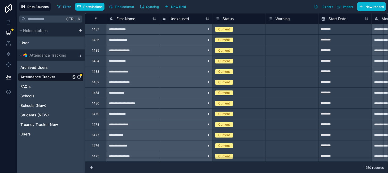
click at [81, 76] on icon "Attendance Tracker" at bounding box center [78, 77] width 3 height 3
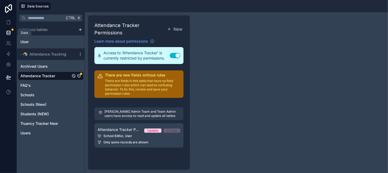
click at [9, 30] on link at bounding box center [8, 33] width 17 height 11
click at [11, 33] on link at bounding box center [8, 33] width 17 height 11
click at [8, 32] on icon at bounding box center [8, 32] width 5 height 5
click at [10, 21] on icon at bounding box center [8, 22] width 5 height 5
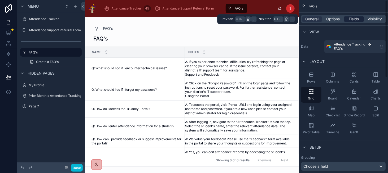
click at [355, 20] on span "Fields" at bounding box center [354, 18] width 10 height 5
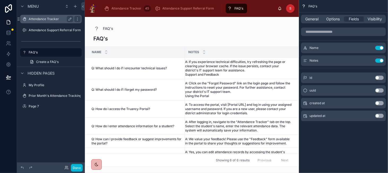
click at [41, 19] on label "Attendance Tracker" at bounding box center [50, 19] width 42 height 4
